Goal: Information Seeking & Learning: Learn about a topic

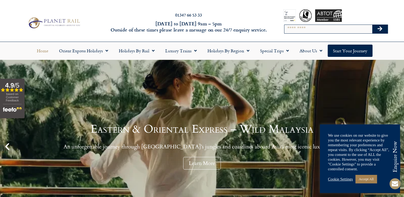
click at [338, 179] on link "Cookie Settings" at bounding box center [340, 179] width 25 height 5
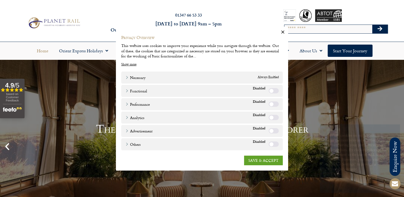
click at [277, 144] on label "Others" at bounding box center [274, 143] width 10 height 5
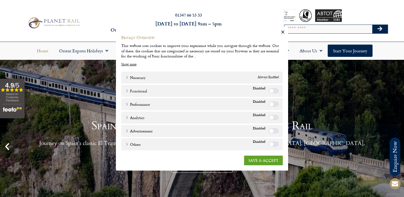
click at [276, 131] on label "Advertisement" at bounding box center [274, 130] width 10 height 5
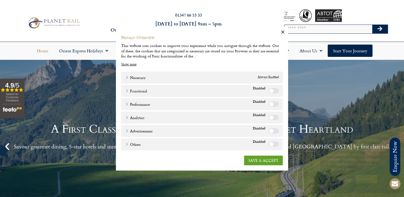
click at [276, 117] on label "Analytics" at bounding box center [274, 117] width 10 height 5
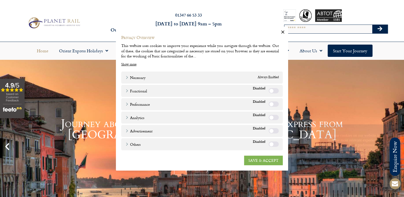
click at [261, 159] on link "SAVE & ACCEPT" at bounding box center [263, 160] width 39 height 10
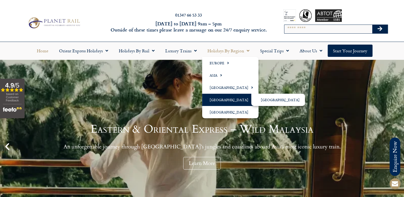
click at [216, 99] on link "[GEOGRAPHIC_DATA]" at bounding box center [230, 100] width 56 height 12
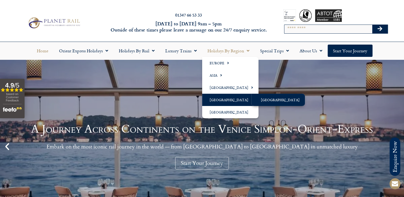
click at [266, 99] on link "[GEOGRAPHIC_DATA]" at bounding box center [278, 100] width 54 height 12
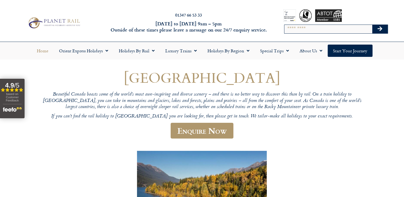
click at [42, 50] on link "Home" at bounding box center [43, 51] width 22 height 12
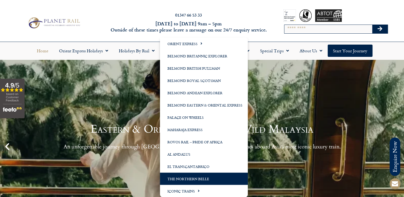
click at [192, 177] on link "The Northern Belle" at bounding box center [204, 179] width 88 height 12
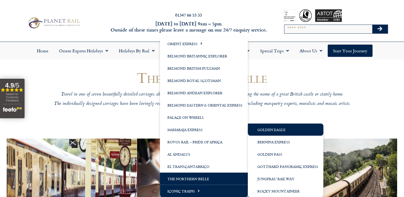
click at [265, 130] on link "Golden Eagle" at bounding box center [286, 129] width 76 height 12
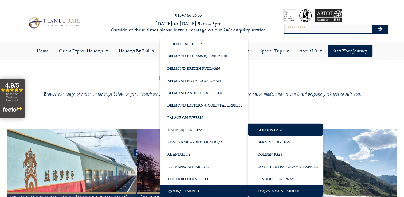
click at [268, 192] on link "Rocky Mountaineer" at bounding box center [286, 191] width 76 height 12
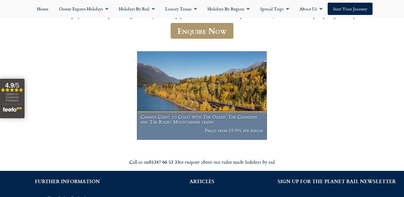
scroll to position [80, 0]
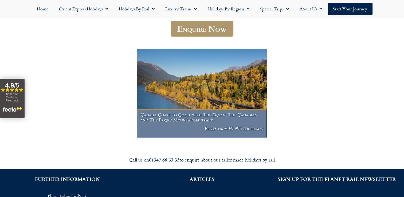
click at [207, 99] on img at bounding box center [202, 93] width 130 height 88
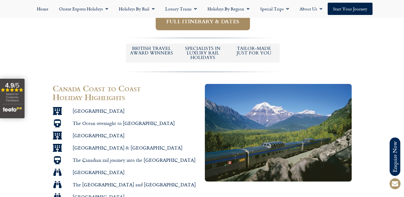
scroll to position [294, 0]
